Goal: Task Accomplishment & Management: Use online tool/utility

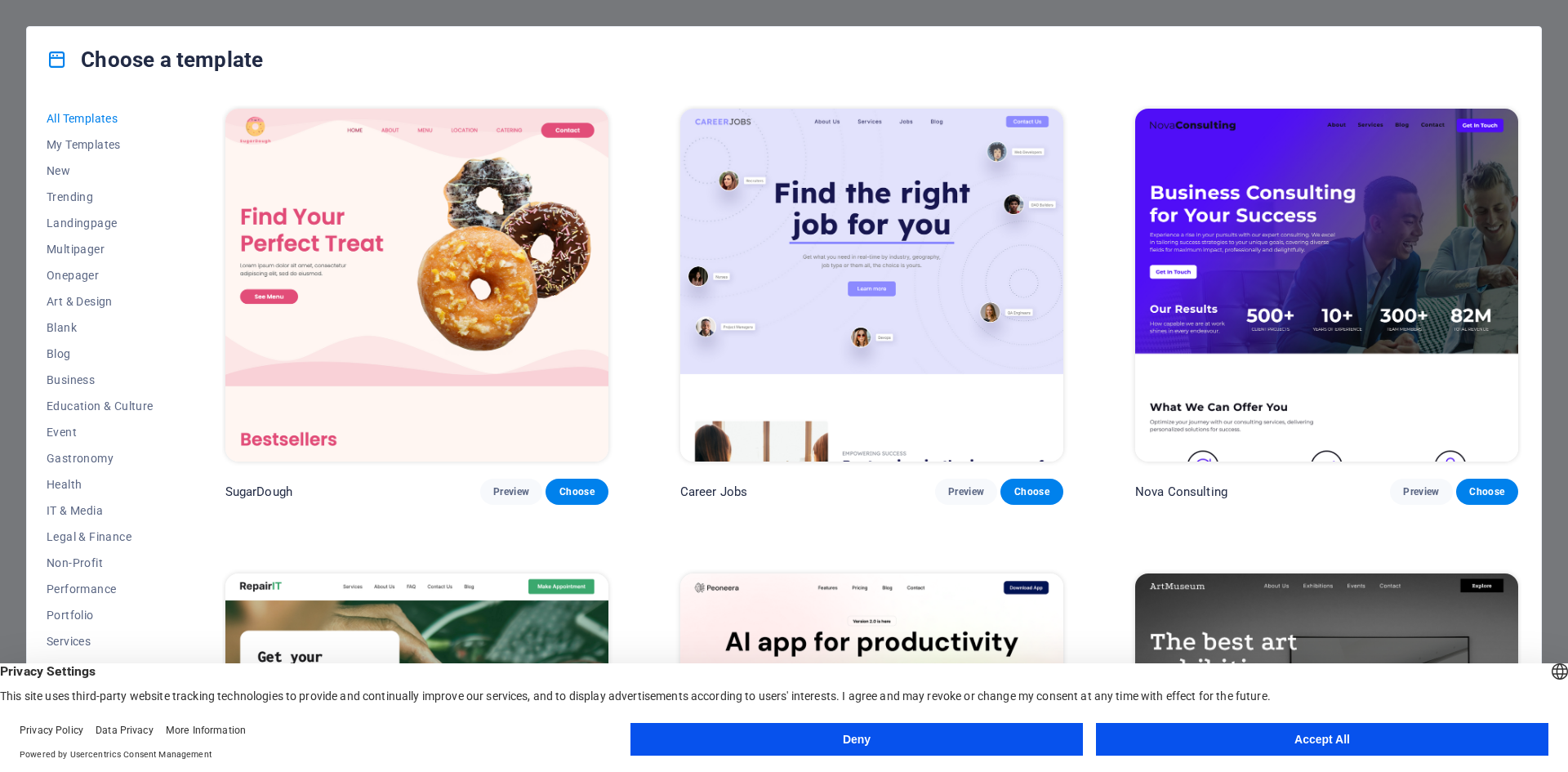
click at [1381, 737] on button "Accept All" at bounding box center [1322, 739] width 452 height 33
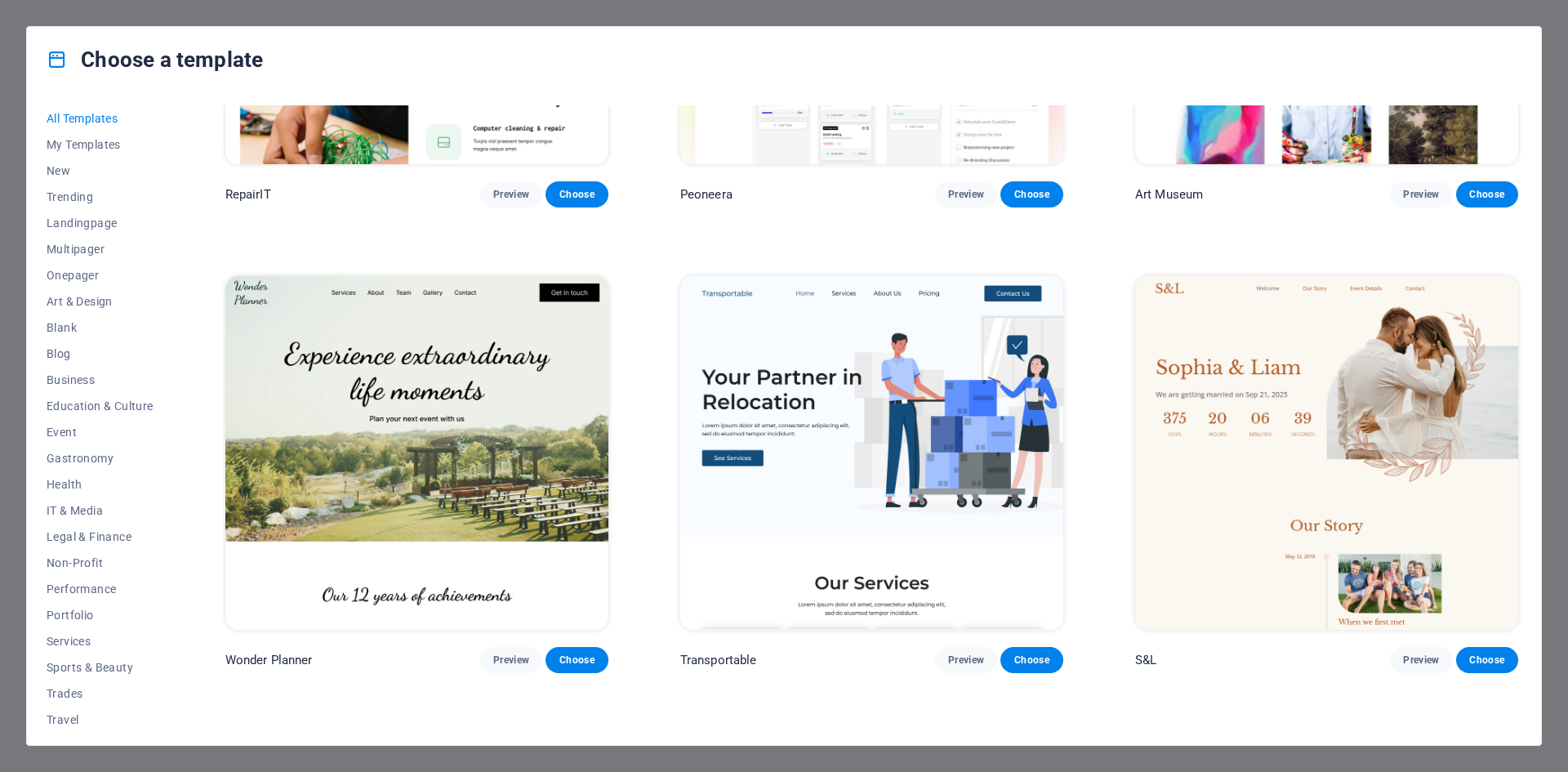
scroll to position [381, 0]
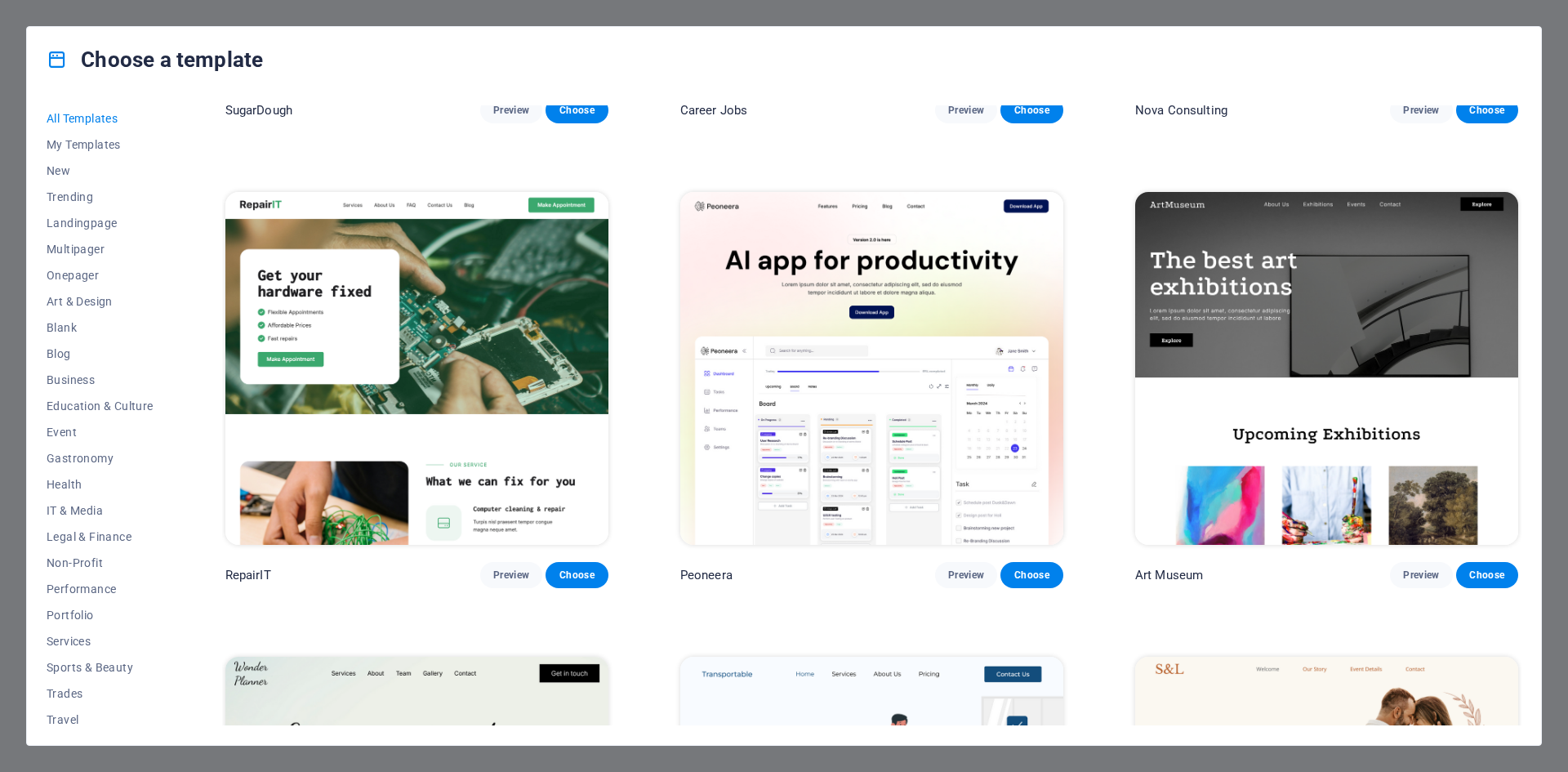
drag, startPoint x: 828, startPoint y: 60, endPoint x: 882, endPoint y: 72, distance: 55.3
click at [829, 60] on div "Choose a template" at bounding box center [784, 60] width 1515 height 66
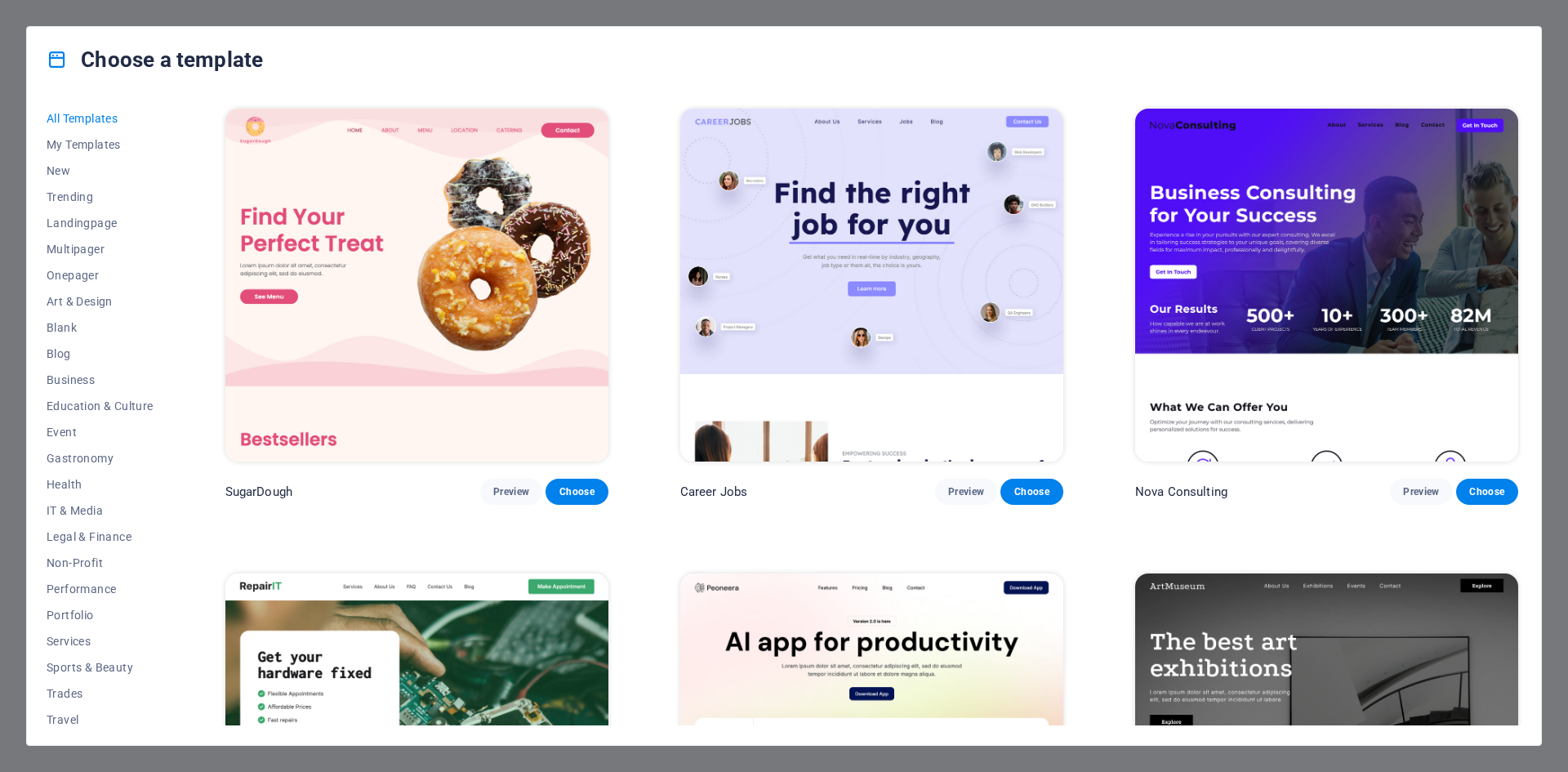
click at [221, 50] on h4 "Choose a template" at bounding box center [155, 60] width 216 height 26
